Goal: Information Seeking & Learning: Learn about a topic

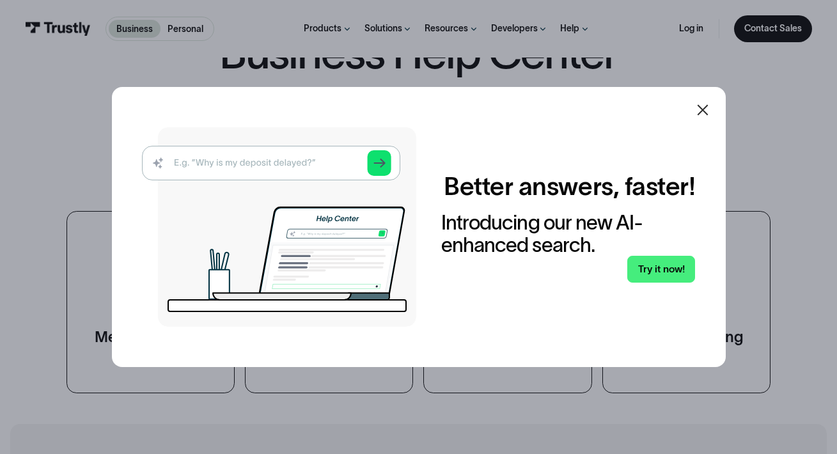
scroll to position [174, 0]
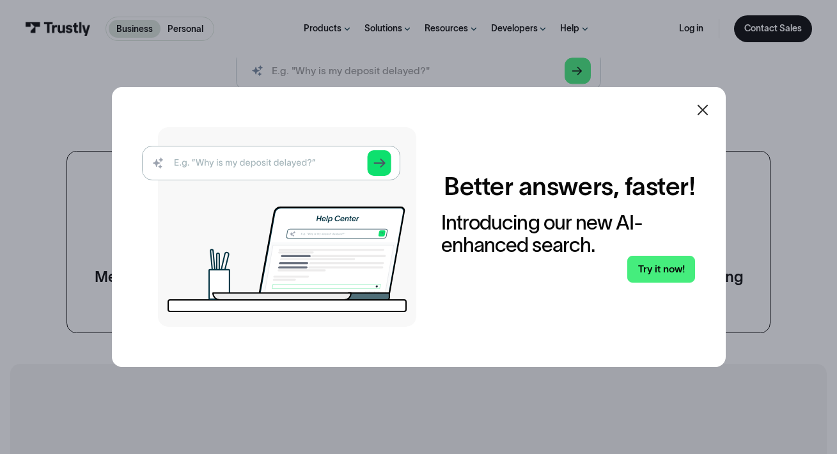
click at [710, 106] on icon at bounding box center [702, 109] width 15 height 15
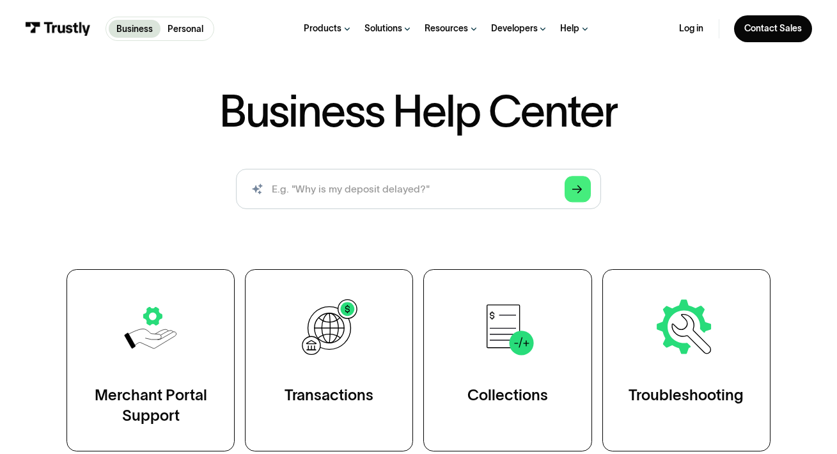
scroll to position [46, 0]
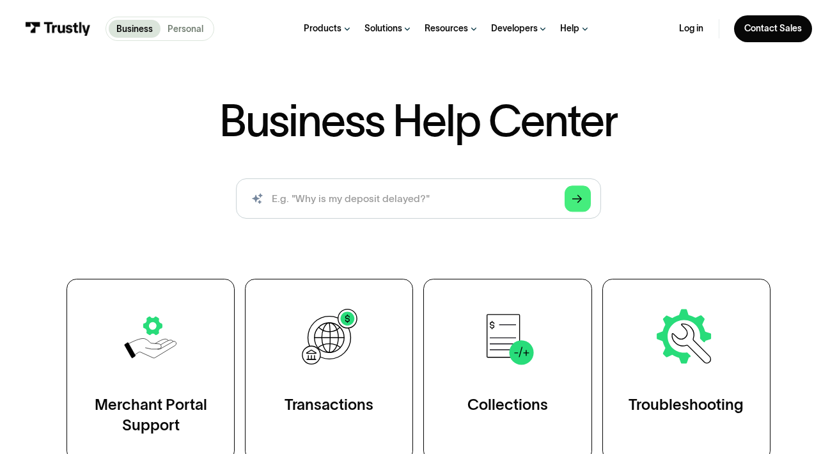
click at [178, 24] on p "Personal" at bounding box center [186, 28] width 36 height 13
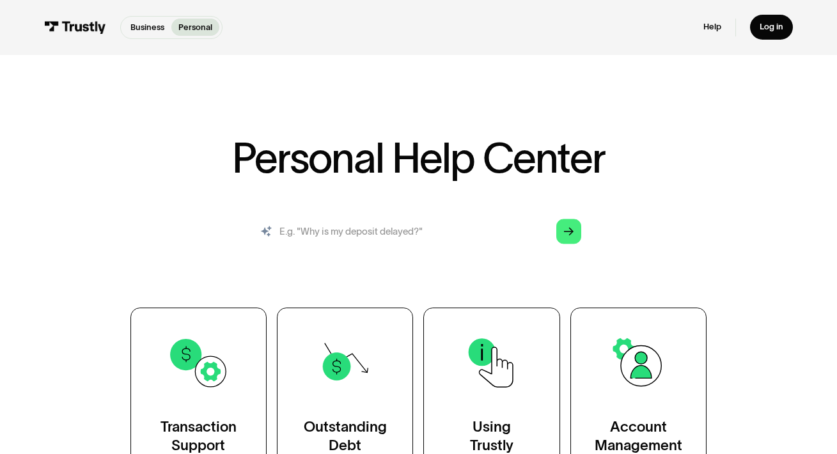
click at [465, 232] on input "search" at bounding box center [418, 231] width 345 height 38
click at [238, 212] on div "Personal Help Center AI-powered search ( 1 / 4 ) Type your question and our sma…" at bounding box center [419, 309] width 690 height 342
click at [273, 234] on input "search" at bounding box center [418, 231] width 345 height 38
click at [441, 241] on input "search" at bounding box center [418, 231] width 345 height 38
click at [444, 239] on input "search" at bounding box center [418, 231] width 345 height 38
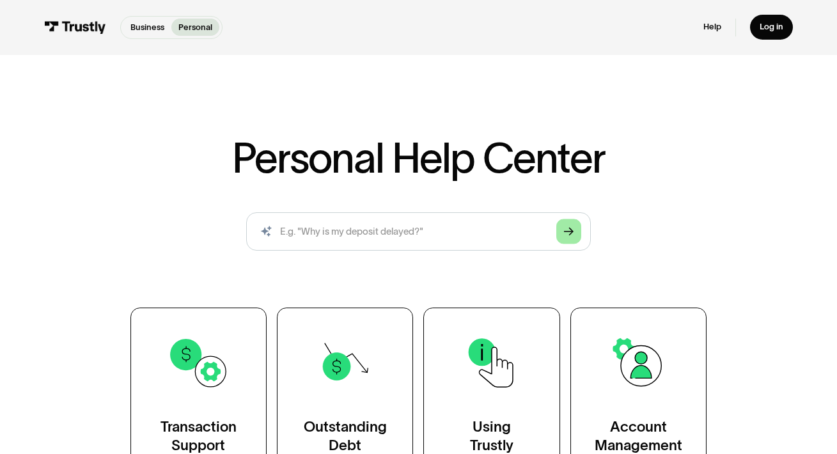
click at [572, 232] on icon "Arrow Right" at bounding box center [569, 232] width 10 height 10
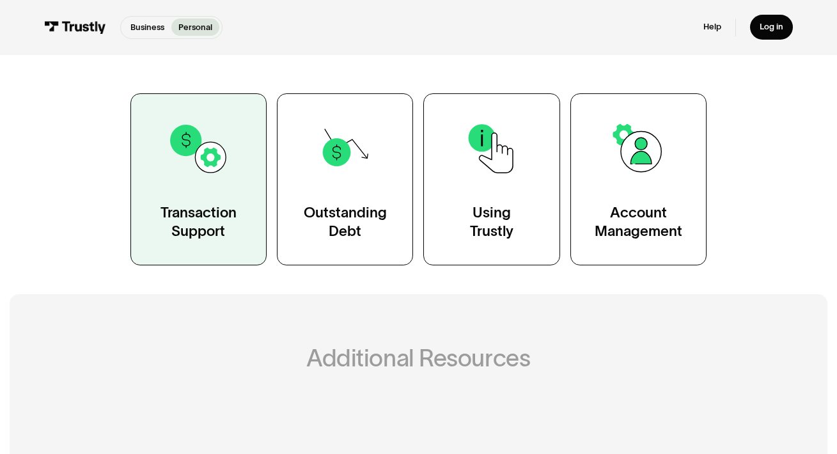
scroll to position [223, 0]
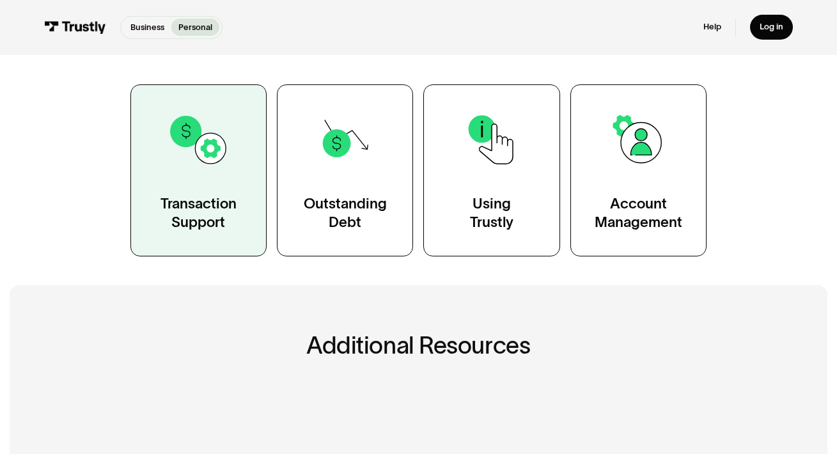
click at [192, 209] on div "Transaction Support" at bounding box center [199, 213] width 76 height 38
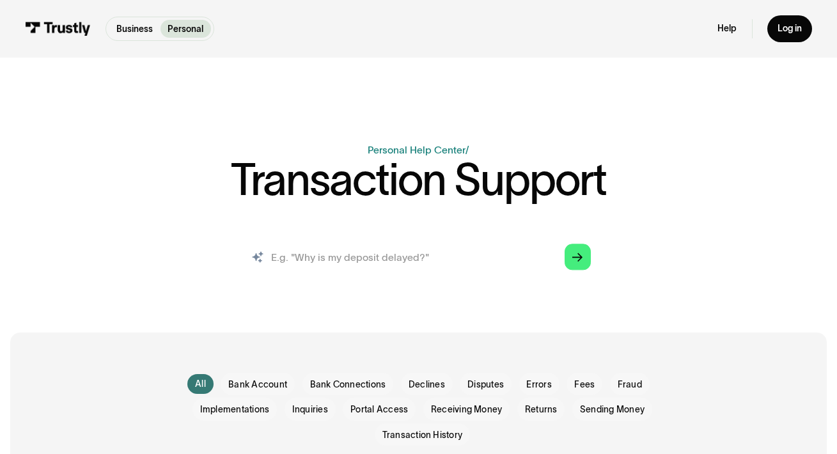
click at [441, 250] on input "search" at bounding box center [418, 257] width 365 height 40
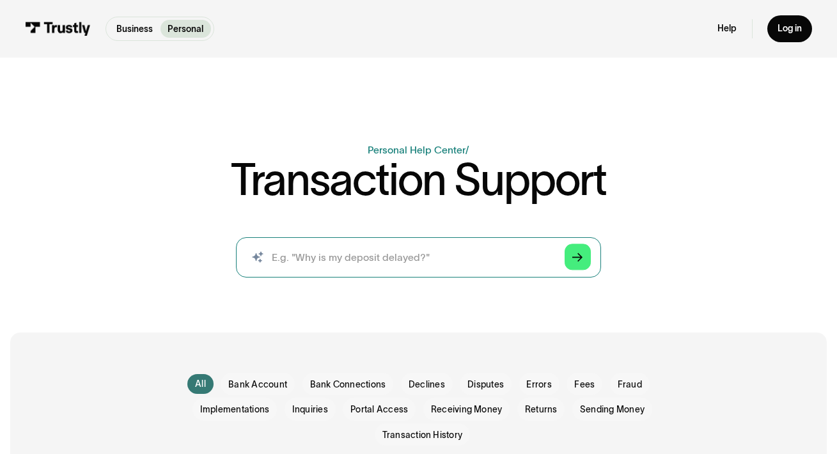
click at [580, 253] on icon "Arrow Right" at bounding box center [578, 258] width 10 height 11
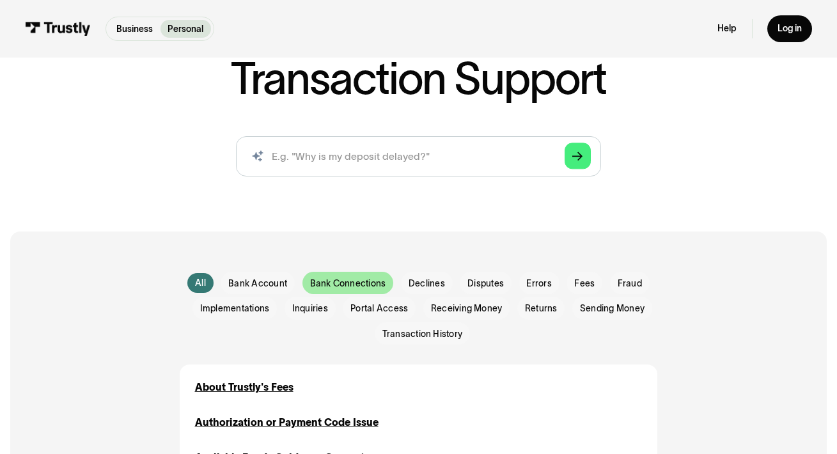
click at [347, 281] on span "Bank Connections" at bounding box center [348, 284] width 76 height 13
click at [333, 280] on span "Bank Connections" at bounding box center [348, 284] width 76 height 13
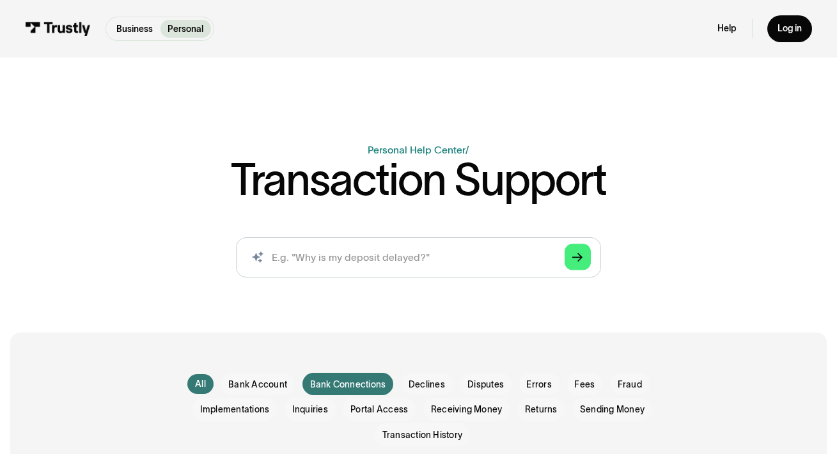
scroll to position [0, 0]
click at [790, 30] on div "Log in" at bounding box center [790, 29] width 24 height 12
